Goal: Find specific page/section: Find specific page/section

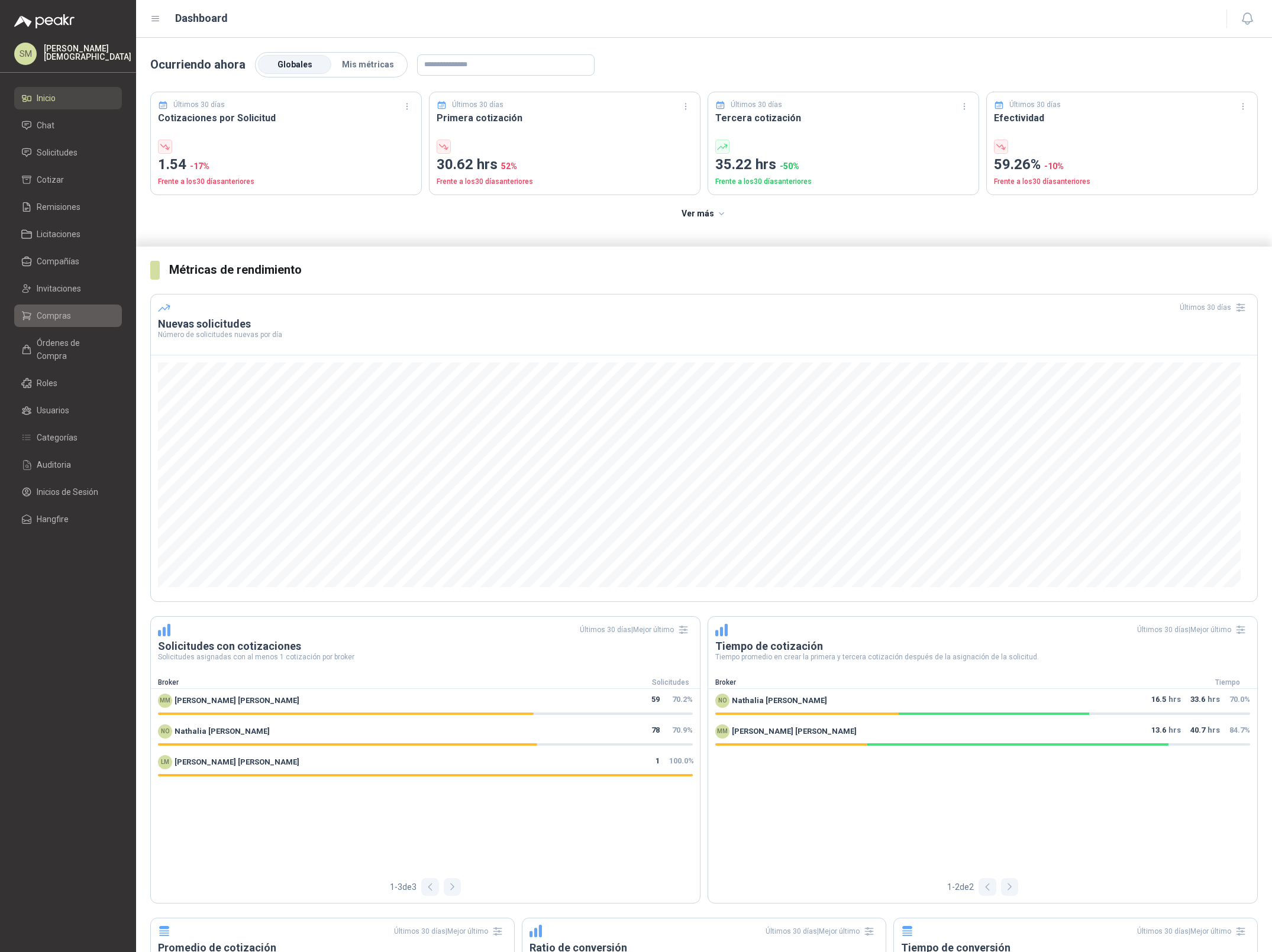
click at [61, 319] on span "Compras" at bounding box center [54, 316] width 35 height 13
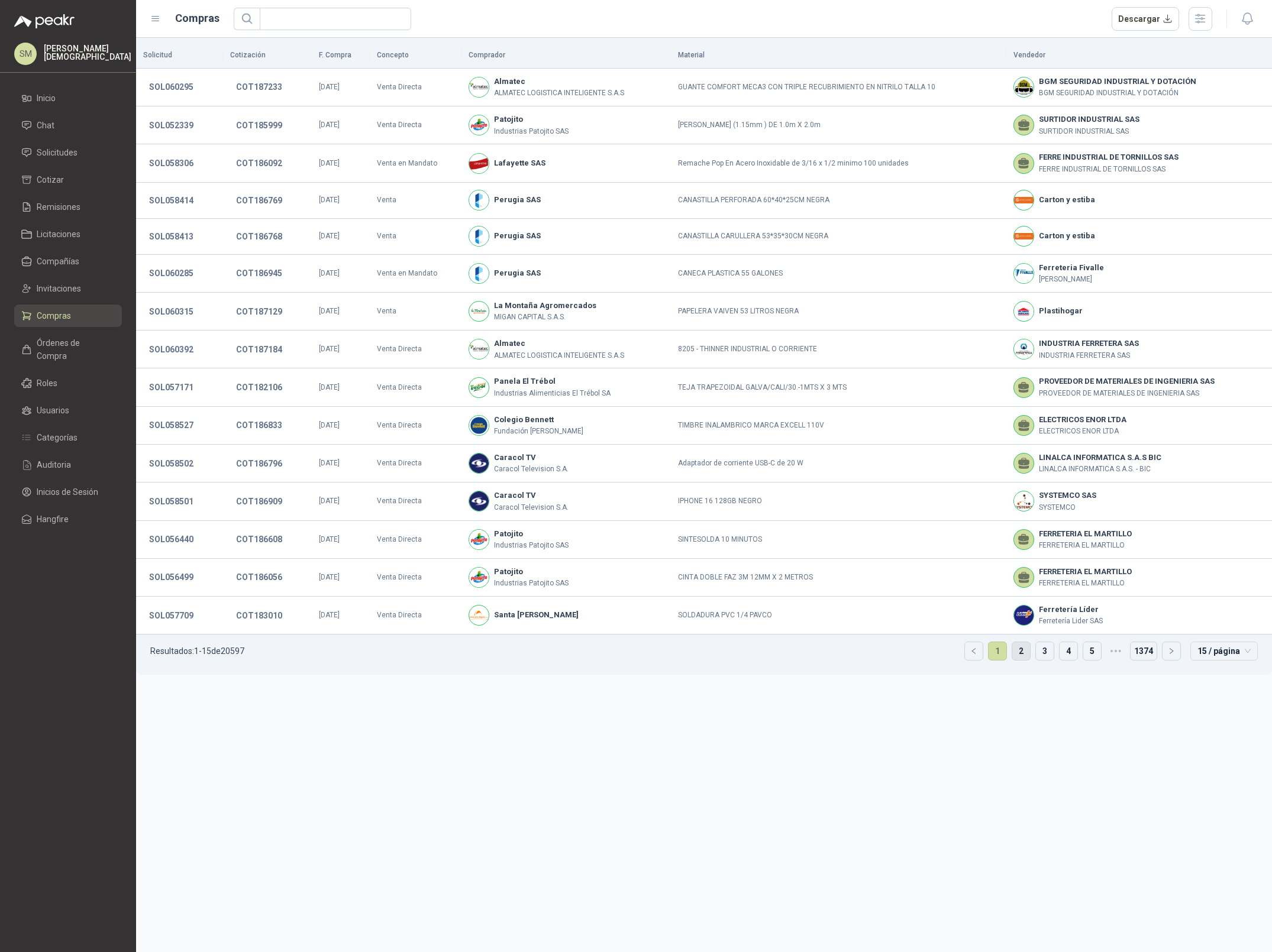
click at [1025, 651] on link "2" at bounding box center [1021, 651] width 18 height 18
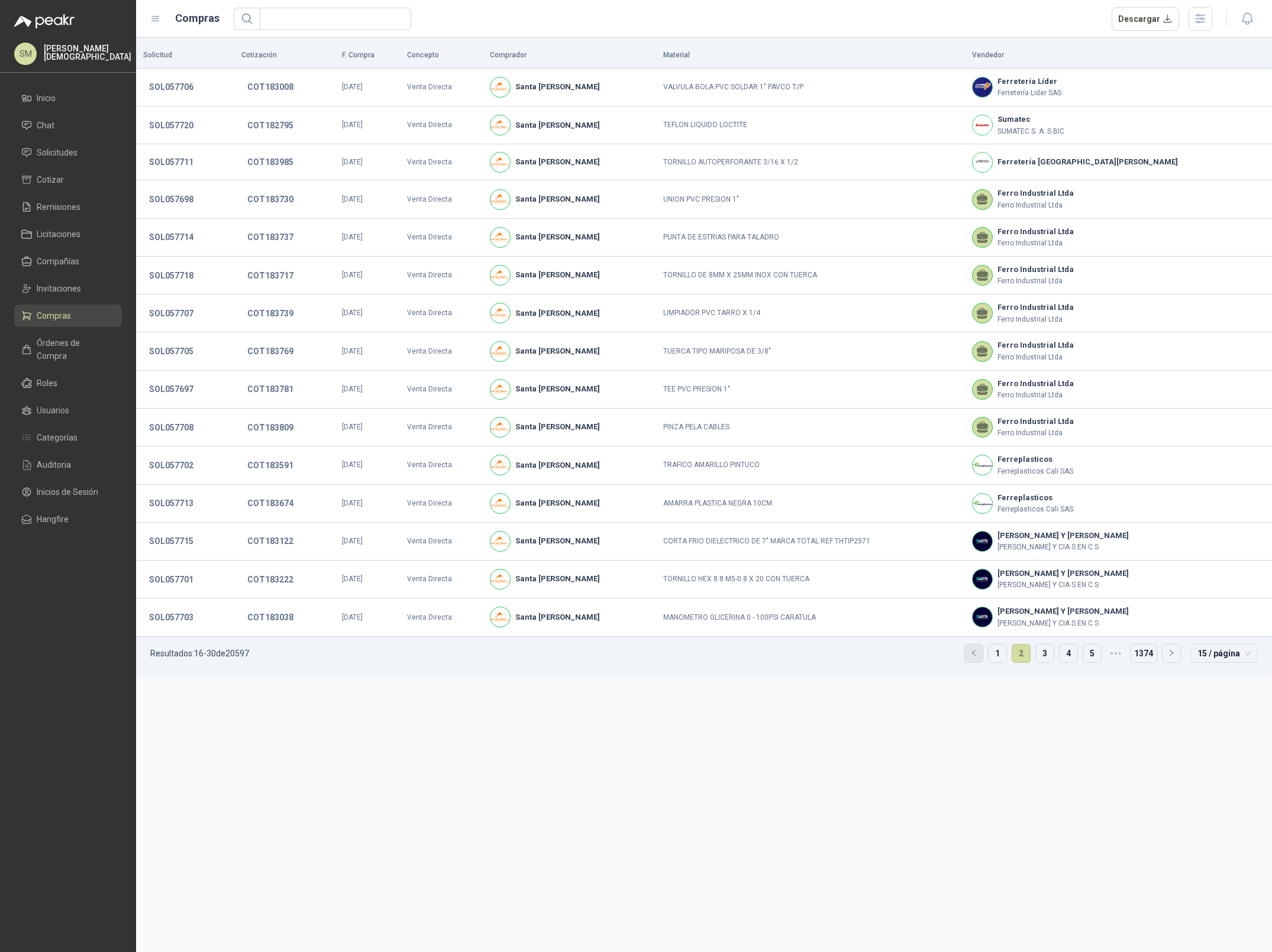
click at [970, 656] on icon "left" at bounding box center [973, 652] width 7 height 7
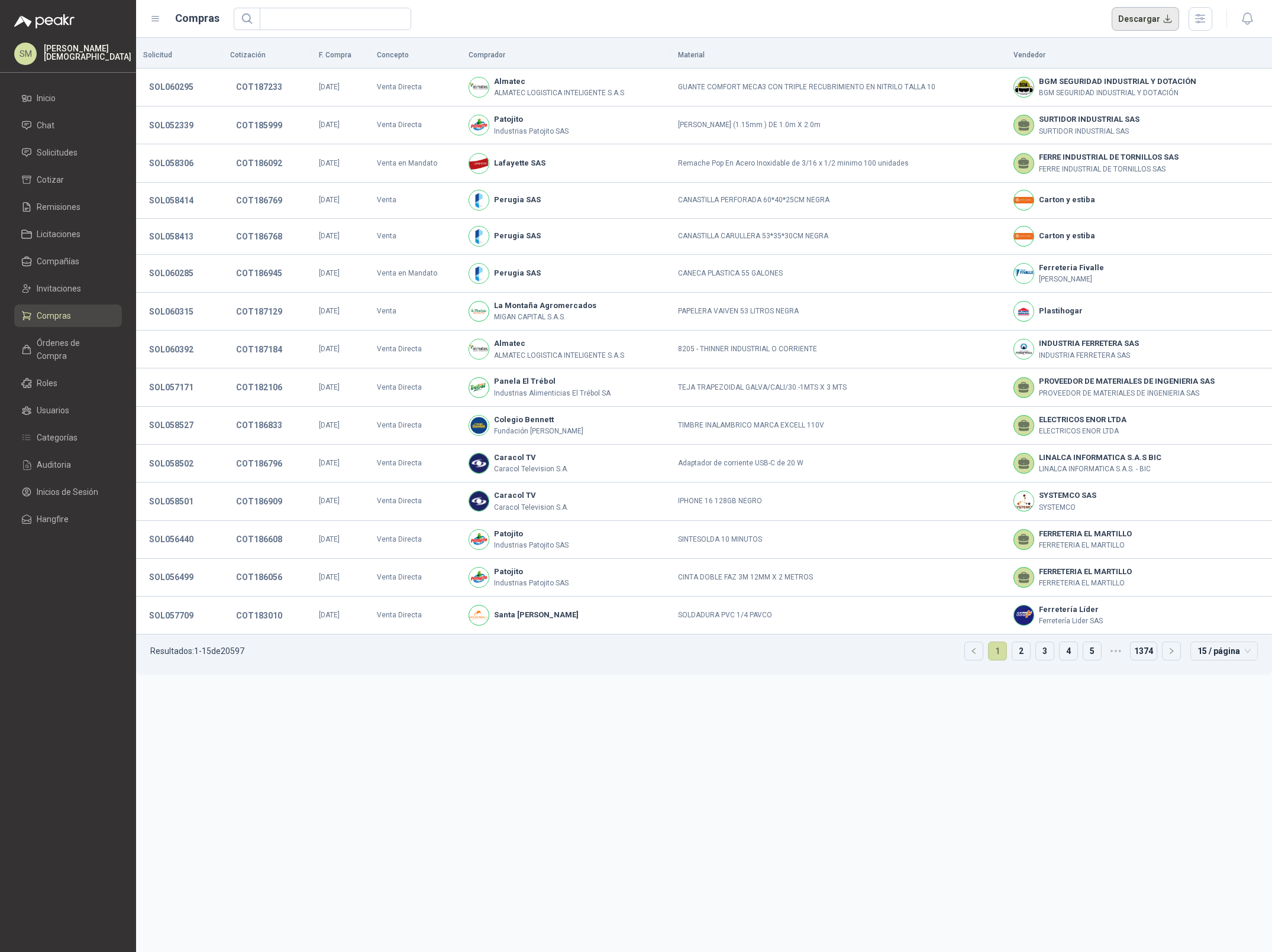
click at [1152, 17] on button "Descargar" at bounding box center [1145, 19] width 69 height 24
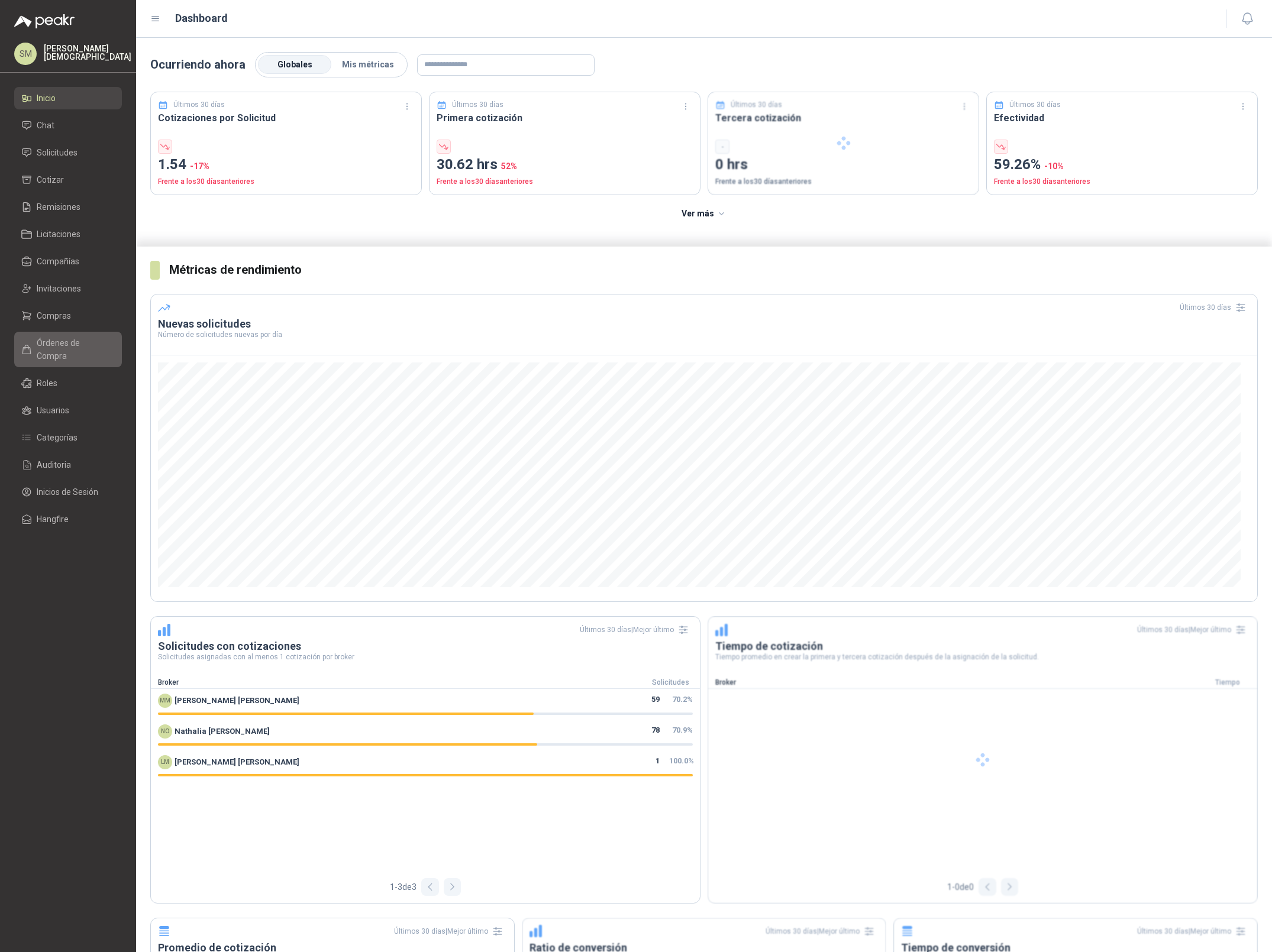
click at [82, 345] on span "Órdenes de Compra" at bounding box center [73, 349] width 73 height 26
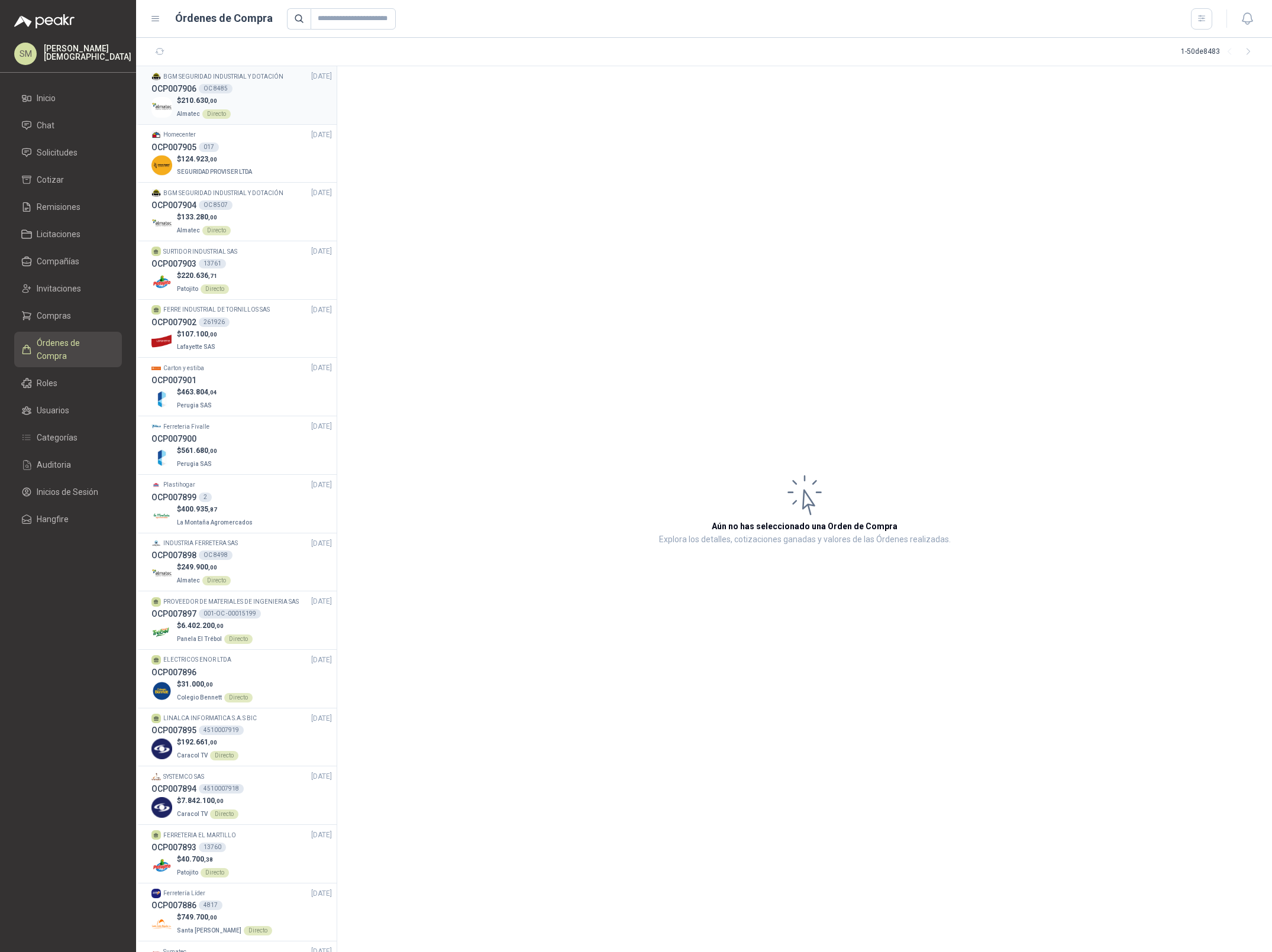
click at [219, 104] on p "$ 210.630 ,00" at bounding box center [204, 100] width 54 height 11
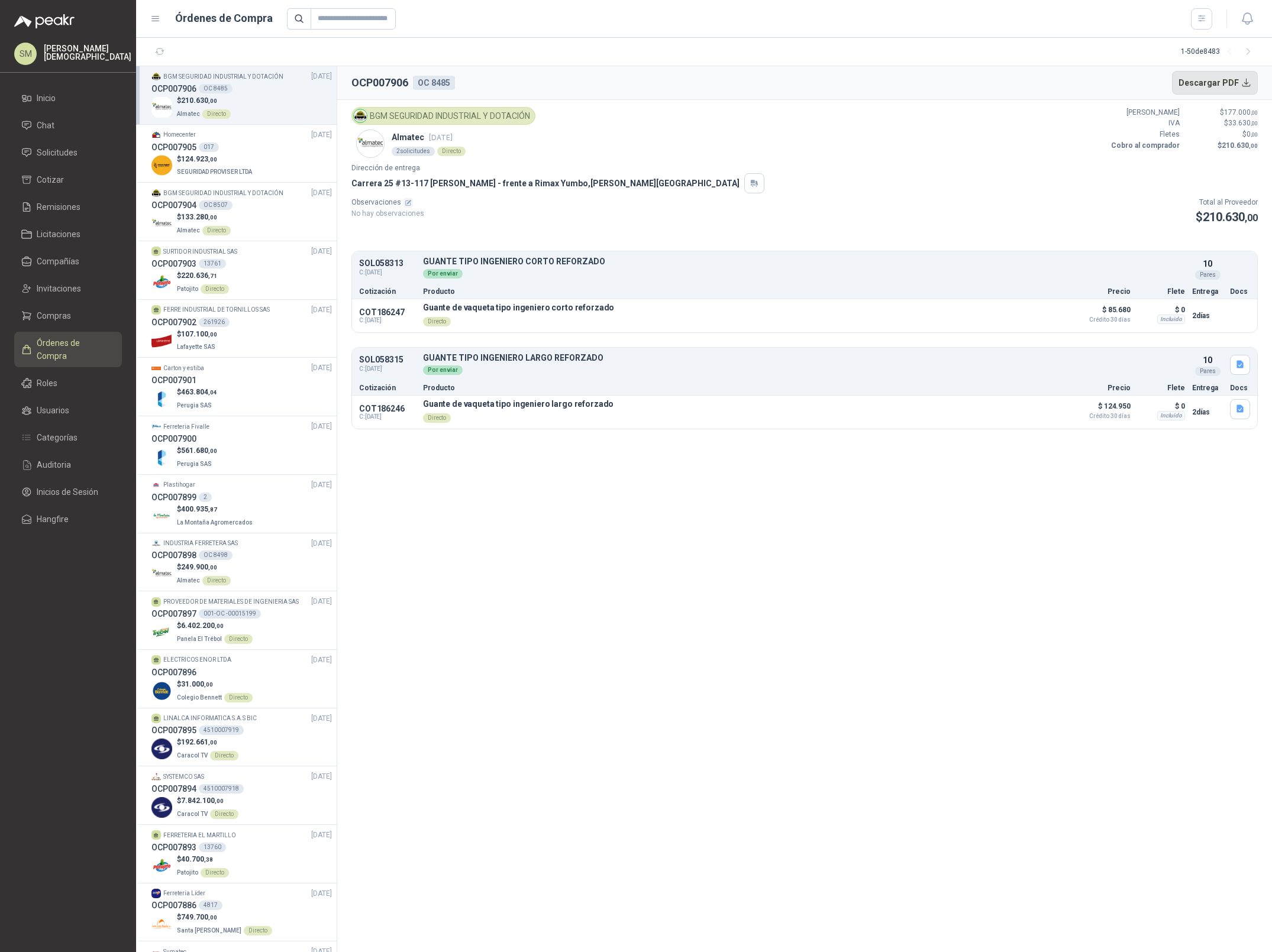
click at [1223, 91] on button "Descargar PDF" at bounding box center [1214, 82] width 86 height 24
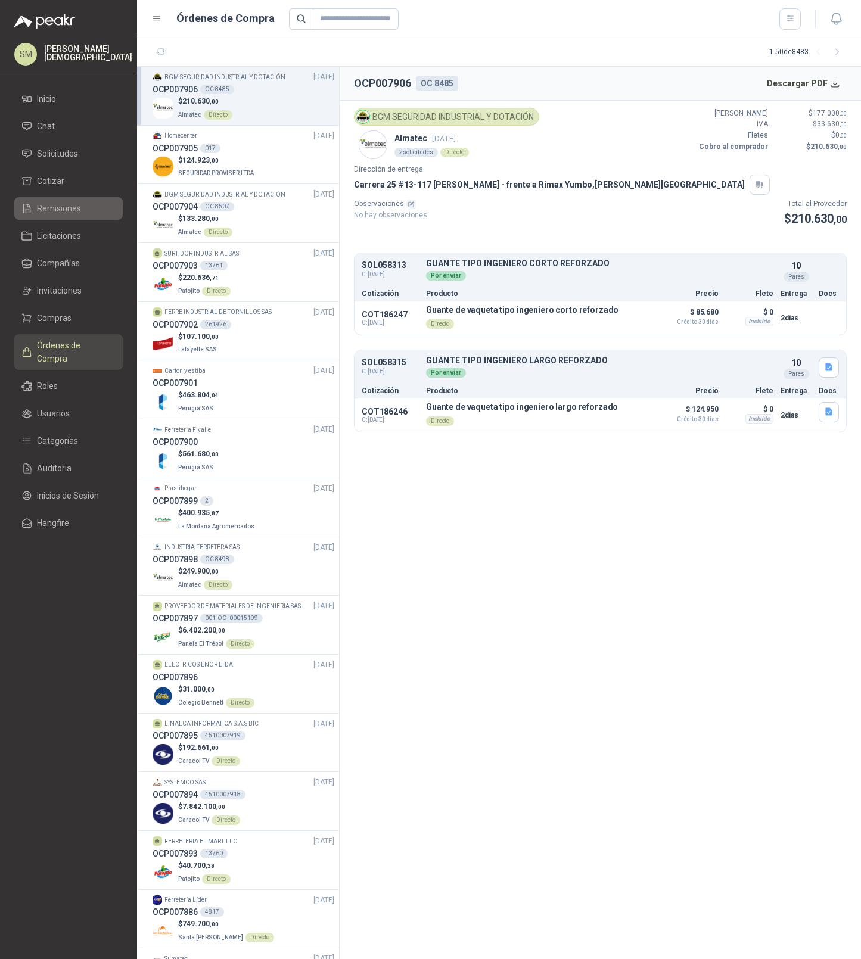
click at [82, 208] on li "Remisiones" at bounding box center [68, 208] width 94 height 13
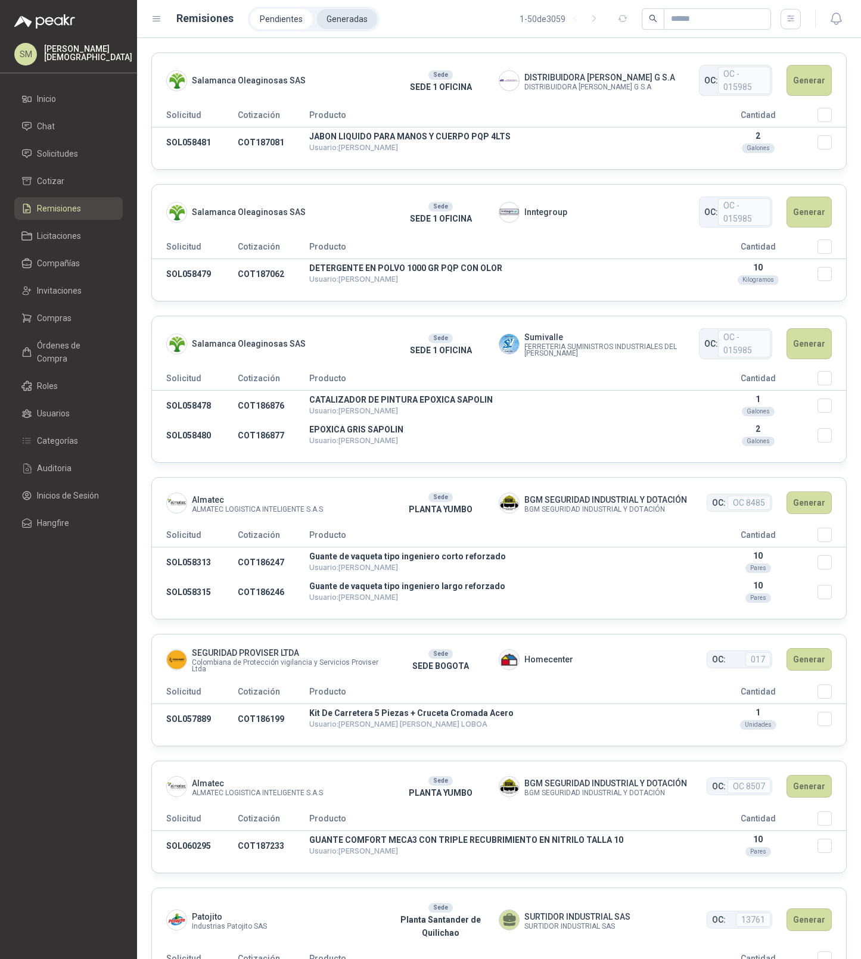
click at [339, 15] on li "Generadas" at bounding box center [347, 19] width 60 height 20
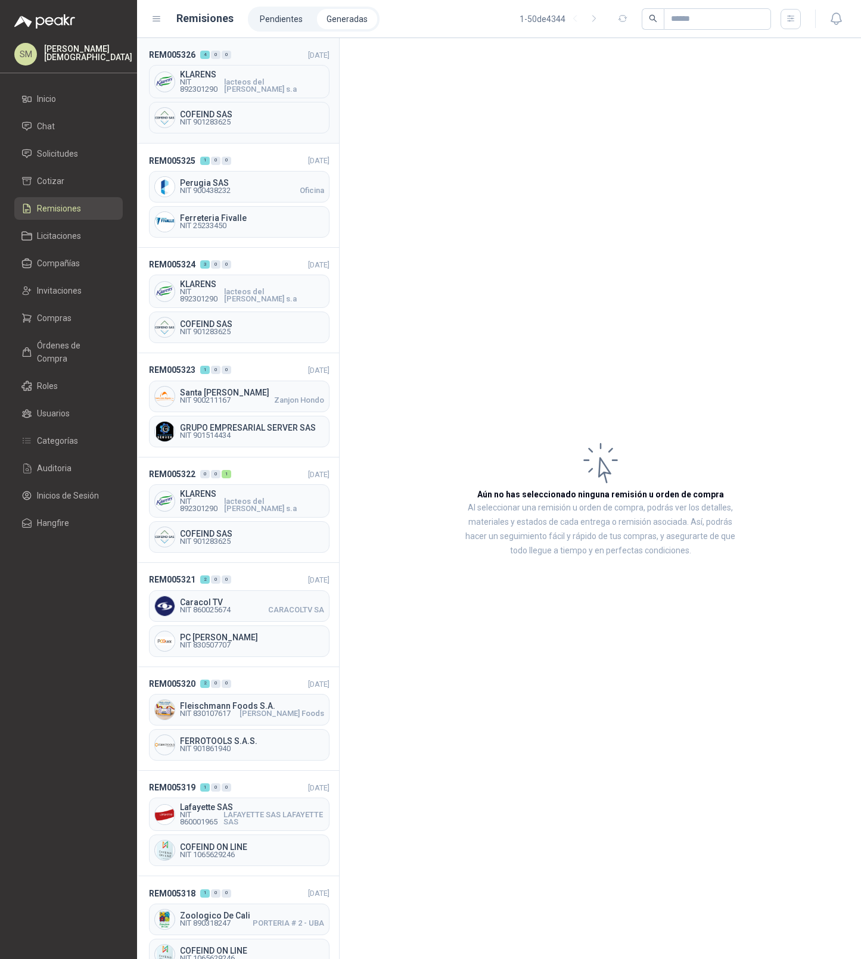
click at [272, 99] on div "REM005326 4 0 0 06/10/2025 KLARENS NIT 892301290 lacteos del cesar s.a COFEIND …" at bounding box center [238, 90] width 202 height 105
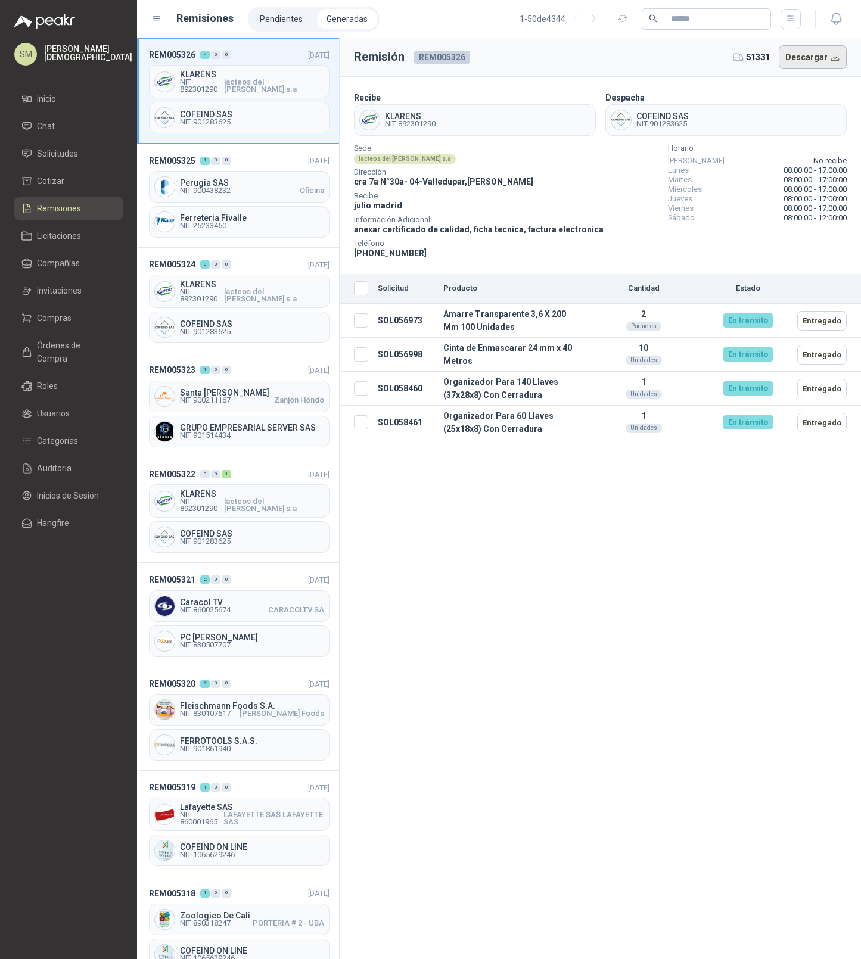
click at [807, 65] on button "Descargar" at bounding box center [813, 57] width 69 height 24
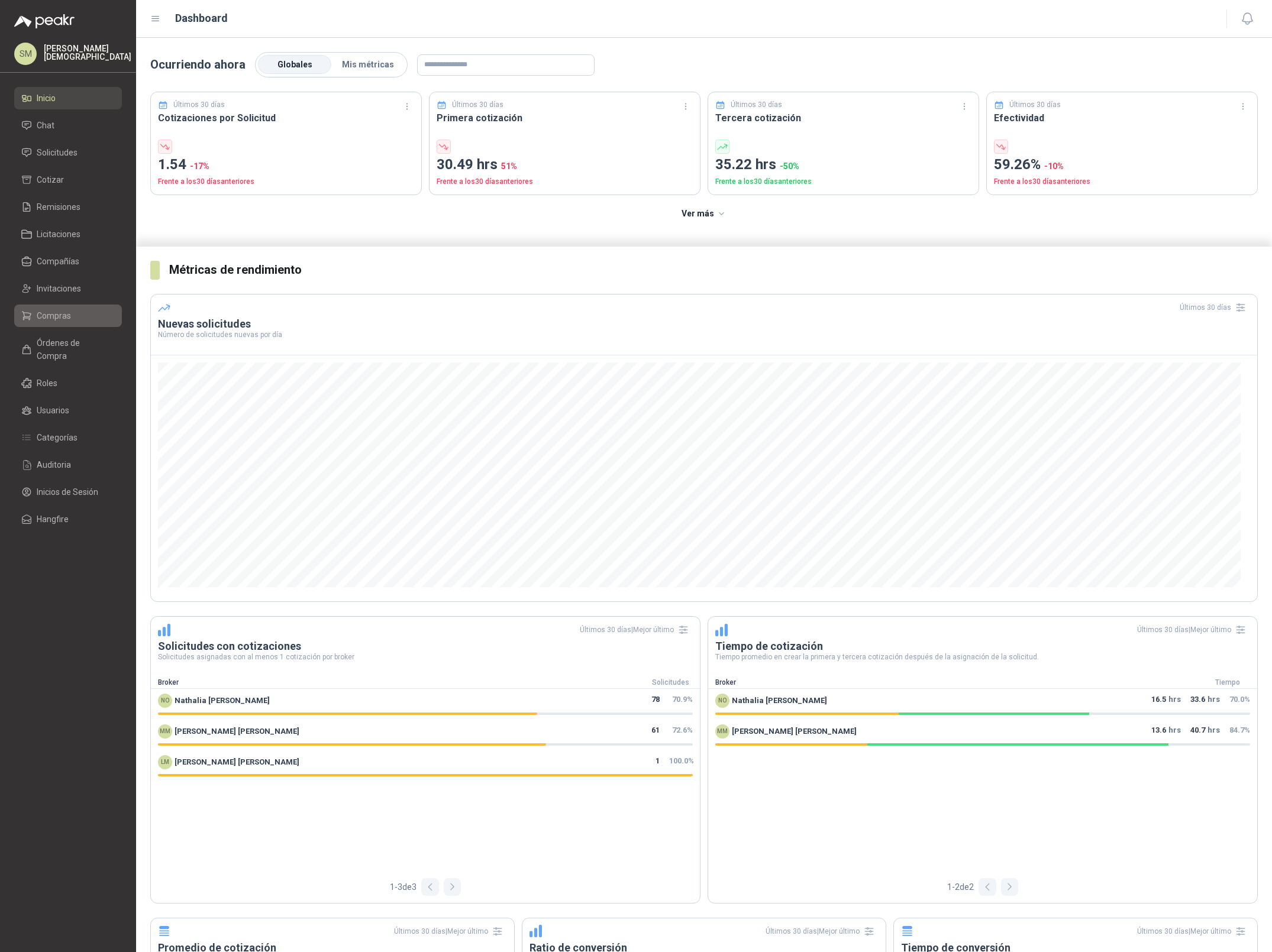
click at [66, 313] on span "Compras" at bounding box center [54, 316] width 35 height 13
click at [95, 54] on p "[PERSON_NAME]" at bounding box center [87, 53] width 87 height 17
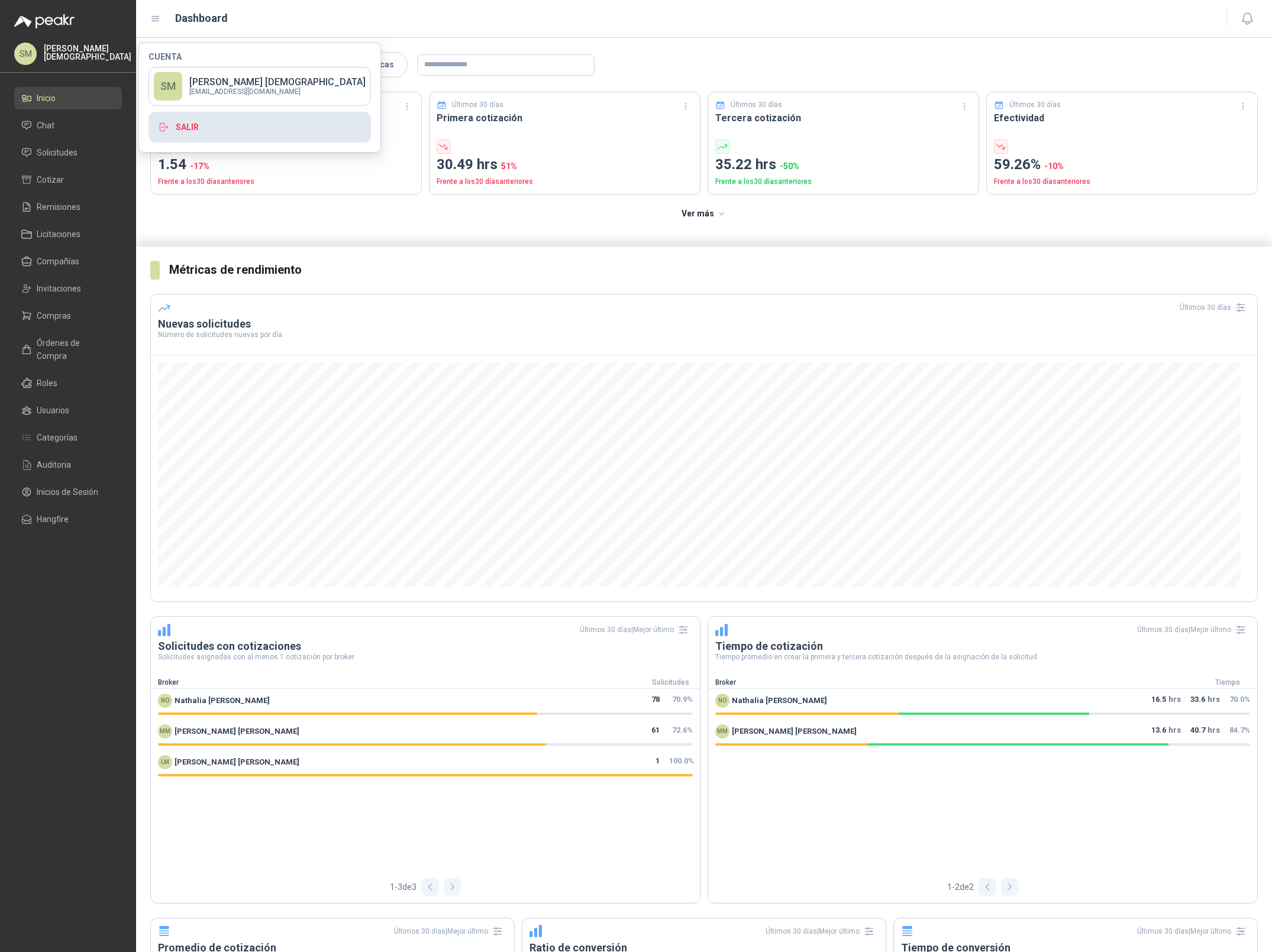
click at [236, 125] on button "Salir" at bounding box center [260, 127] width 222 height 31
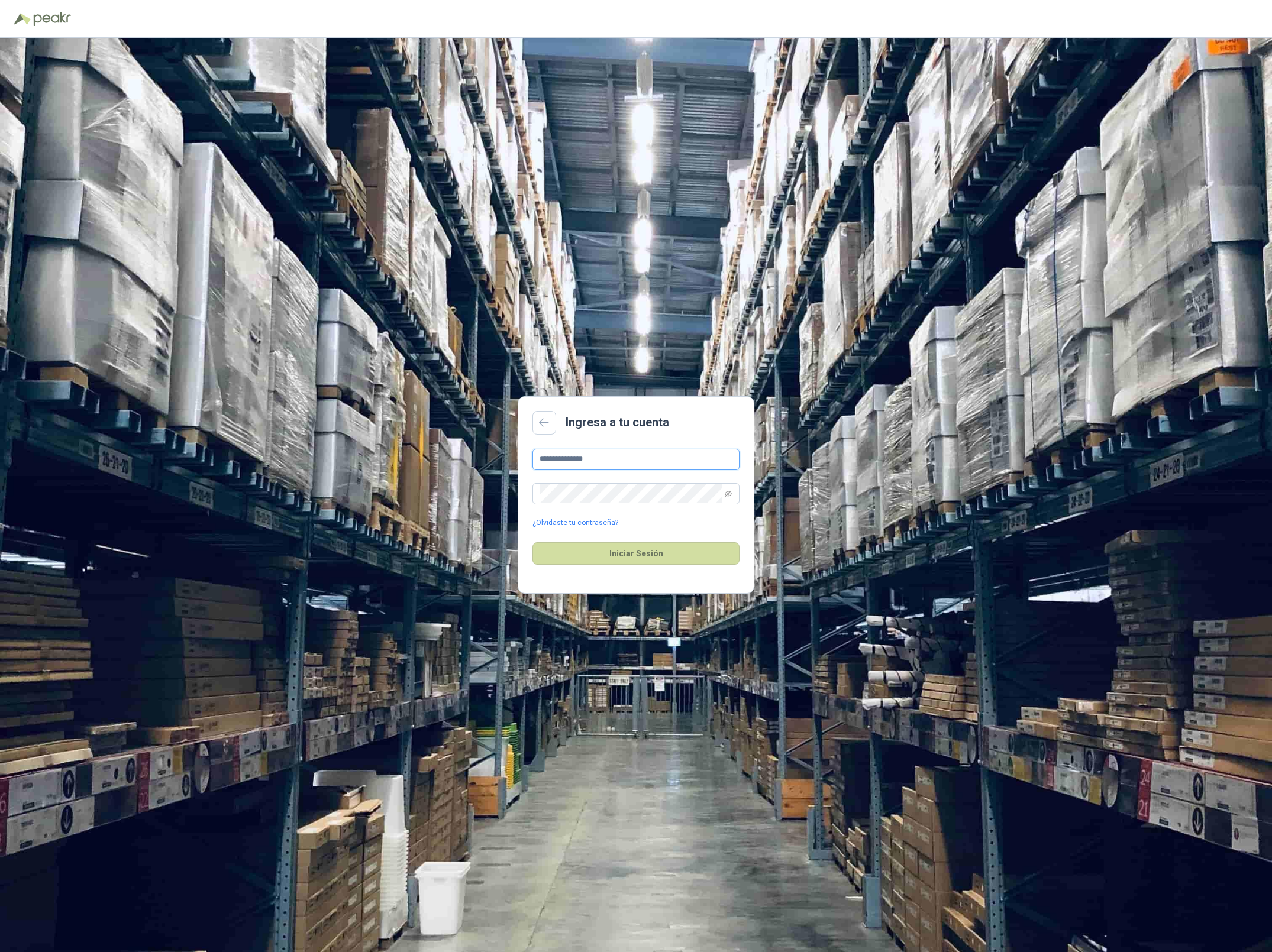
click at [639, 461] on input "**********" at bounding box center [636, 459] width 207 height 21
type input "**********"
click at [669, 555] on button "Iniciar Sesión" at bounding box center [636, 553] width 207 height 23
